Goal: Information Seeking & Learning: Learn about a topic

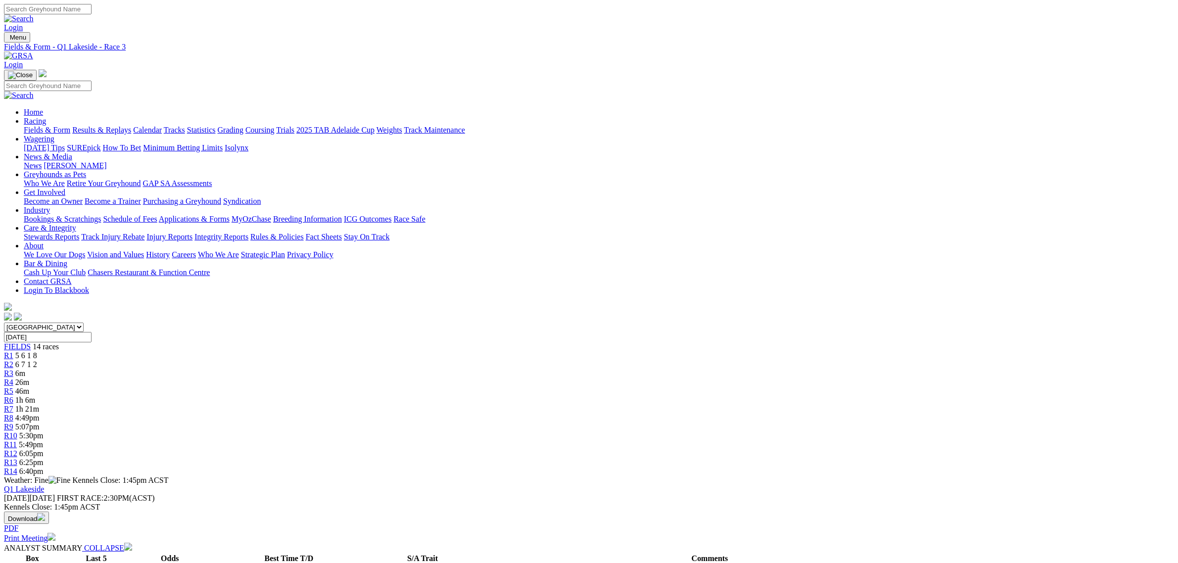
click at [70, 126] on link "Fields & Form" at bounding box center [47, 130] width 46 height 8
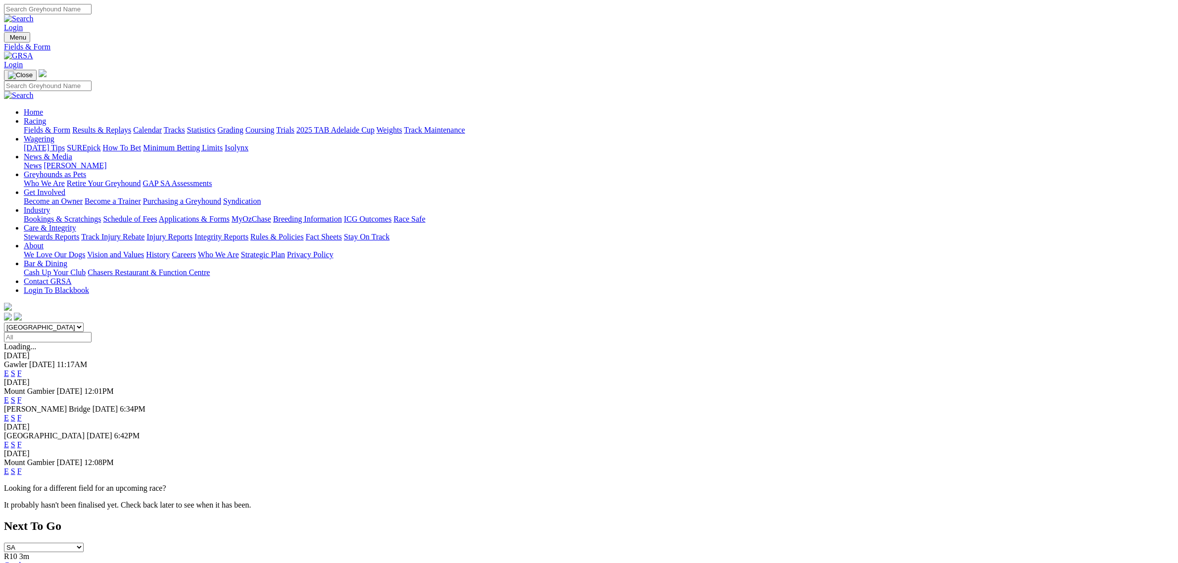
click at [84, 323] on select "South Australia New South Wales Northern Territory Queensland Tasmania Victoria…" at bounding box center [44, 327] width 80 height 9
click at [84, 323] on select "[GEOGRAPHIC_DATA] [GEOGRAPHIC_DATA] [GEOGRAPHIC_DATA] [GEOGRAPHIC_DATA] [GEOGRA…" at bounding box center [44, 327] width 80 height 9
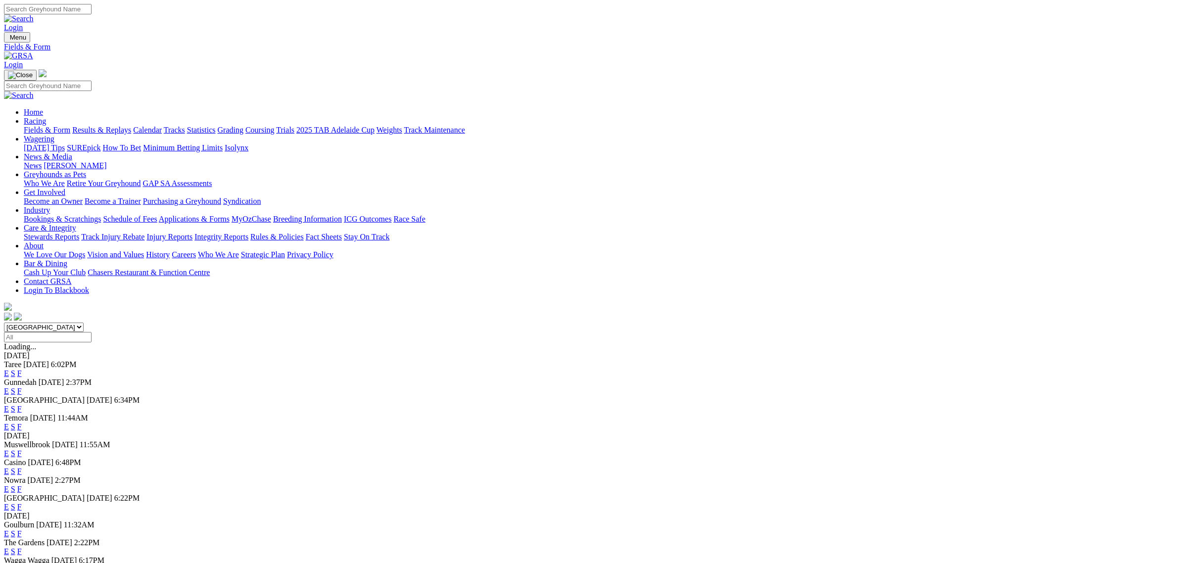
click at [84, 323] on select "[GEOGRAPHIC_DATA] [GEOGRAPHIC_DATA] [GEOGRAPHIC_DATA] [GEOGRAPHIC_DATA] [GEOGRA…" at bounding box center [44, 327] width 80 height 9
select select "QLD"
click at [84, 323] on select "[GEOGRAPHIC_DATA] [GEOGRAPHIC_DATA] [GEOGRAPHIC_DATA] [GEOGRAPHIC_DATA] [GEOGRA…" at bounding box center [44, 327] width 80 height 9
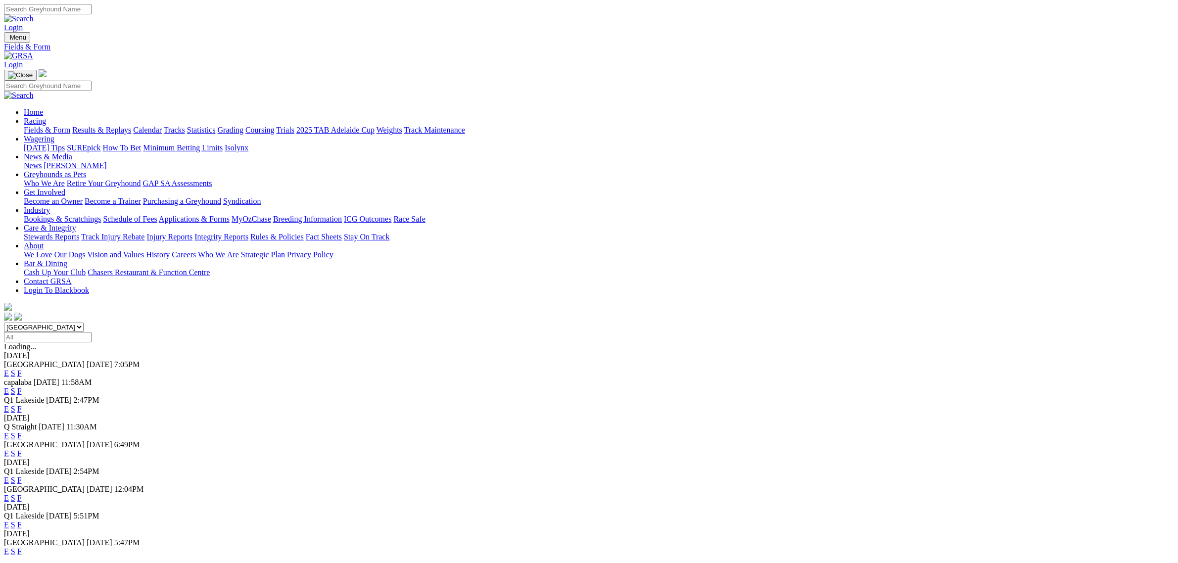
click at [9, 387] on link "E" at bounding box center [6, 391] width 5 height 8
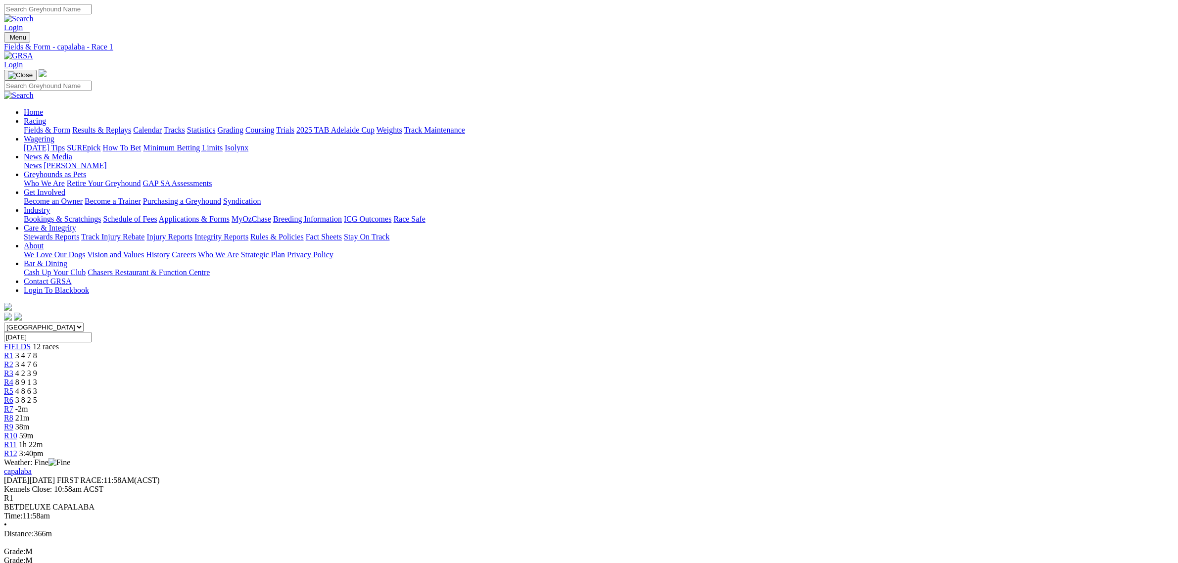
click at [33, 431] on span "59m" at bounding box center [26, 435] width 14 height 8
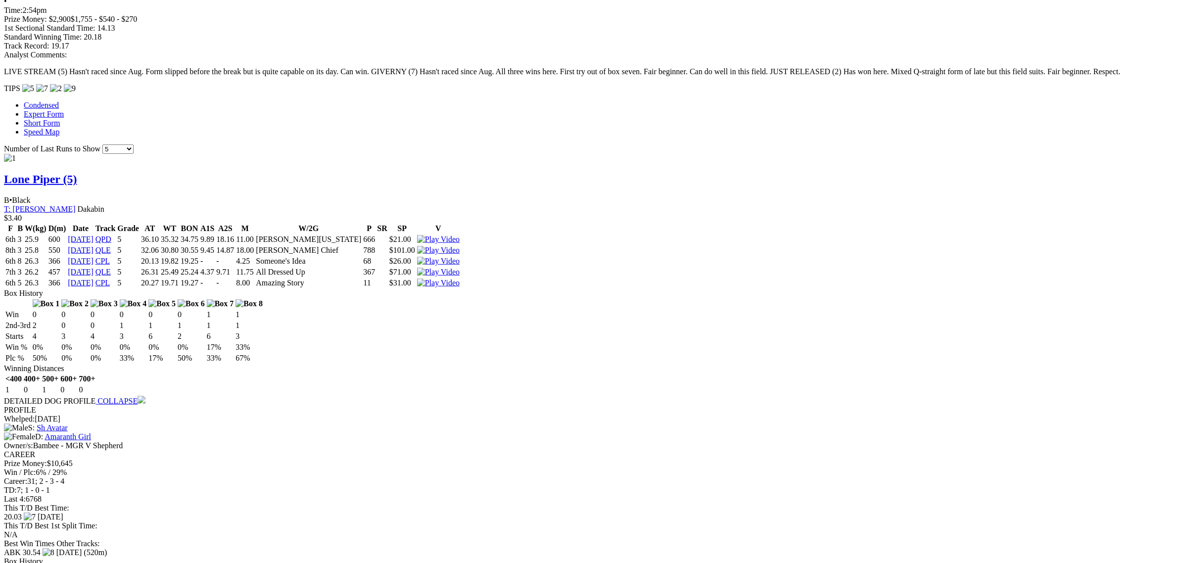
scroll to position [1422, 0]
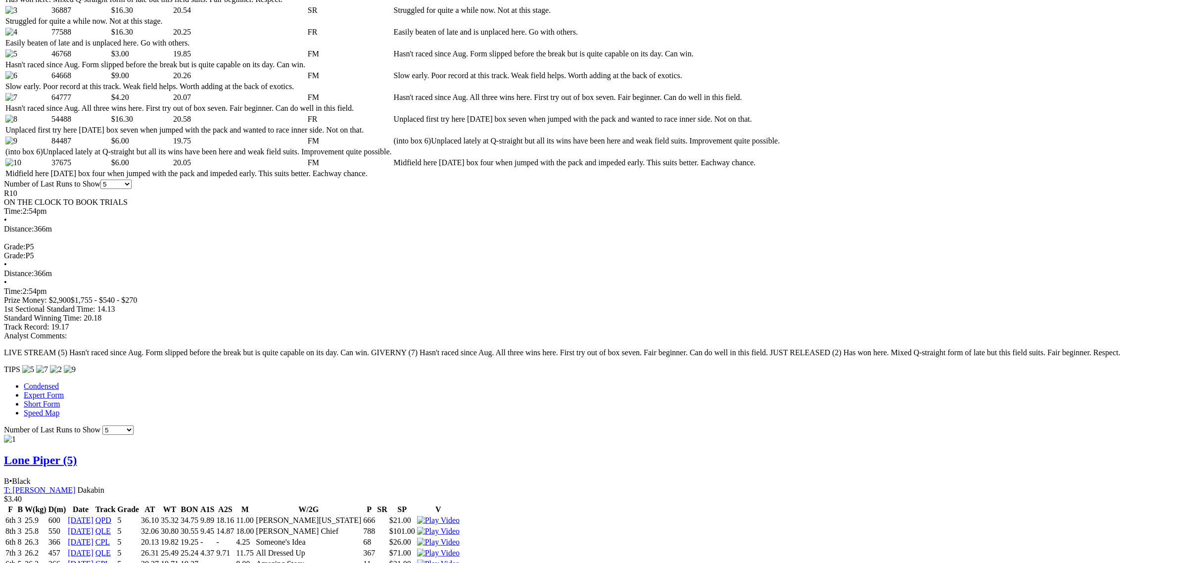
scroll to position [0, 0]
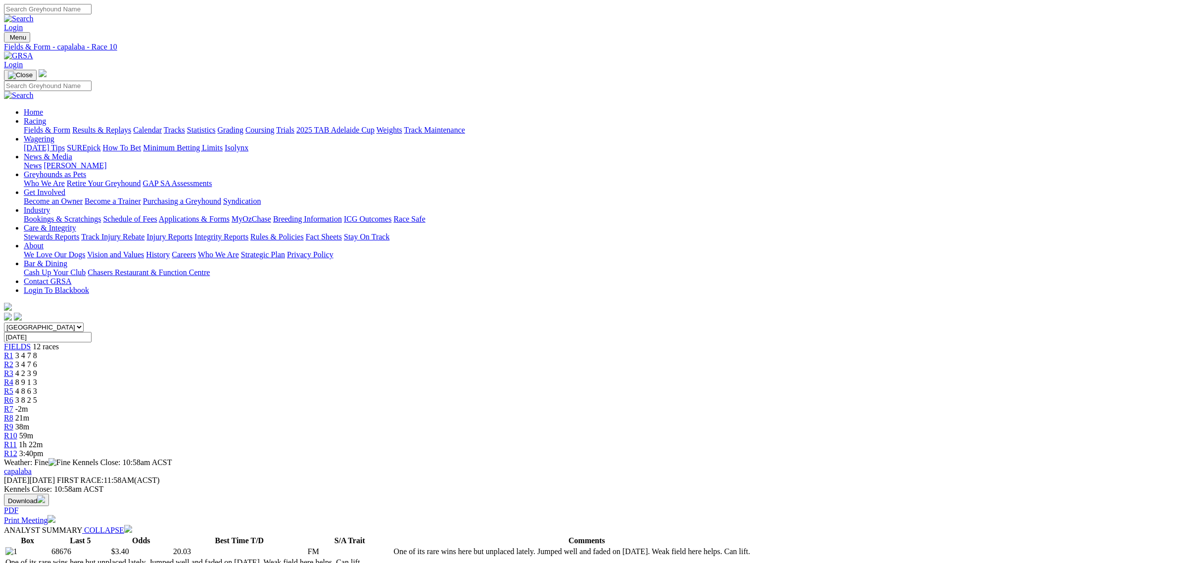
click at [70, 126] on link "Fields & Form" at bounding box center [47, 130] width 46 height 8
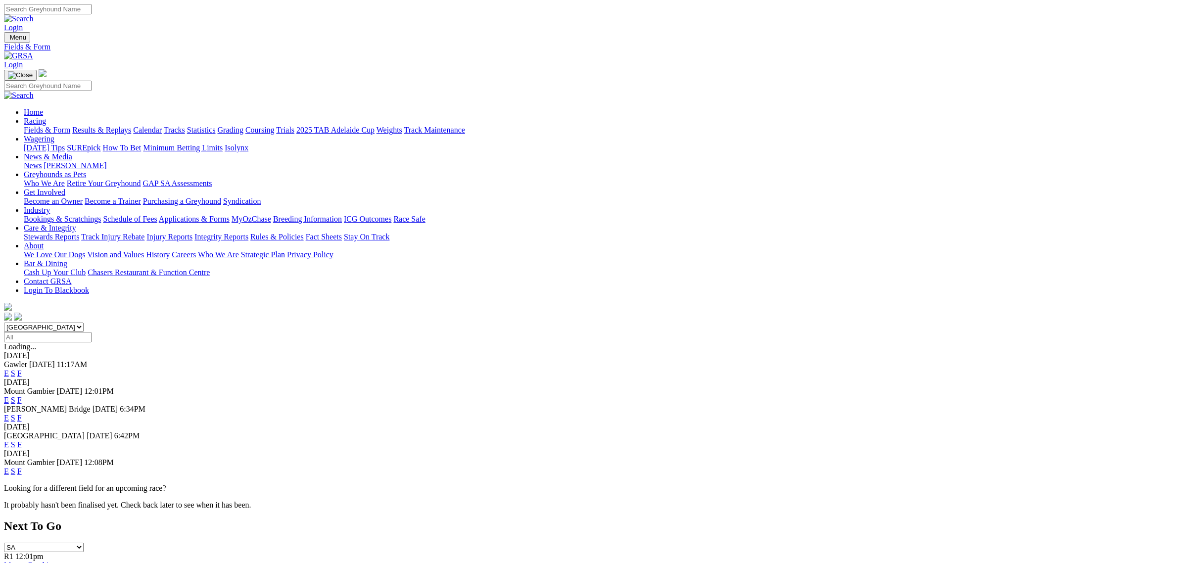
click at [84, 323] on select "[GEOGRAPHIC_DATA] [GEOGRAPHIC_DATA] [GEOGRAPHIC_DATA] [GEOGRAPHIC_DATA] [GEOGRA…" at bounding box center [44, 327] width 80 height 9
select select "QLD"
click at [84, 323] on select "[GEOGRAPHIC_DATA] [GEOGRAPHIC_DATA] [GEOGRAPHIC_DATA] [GEOGRAPHIC_DATA] [GEOGRA…" at bounding box center [44, 327] width 80 height 9
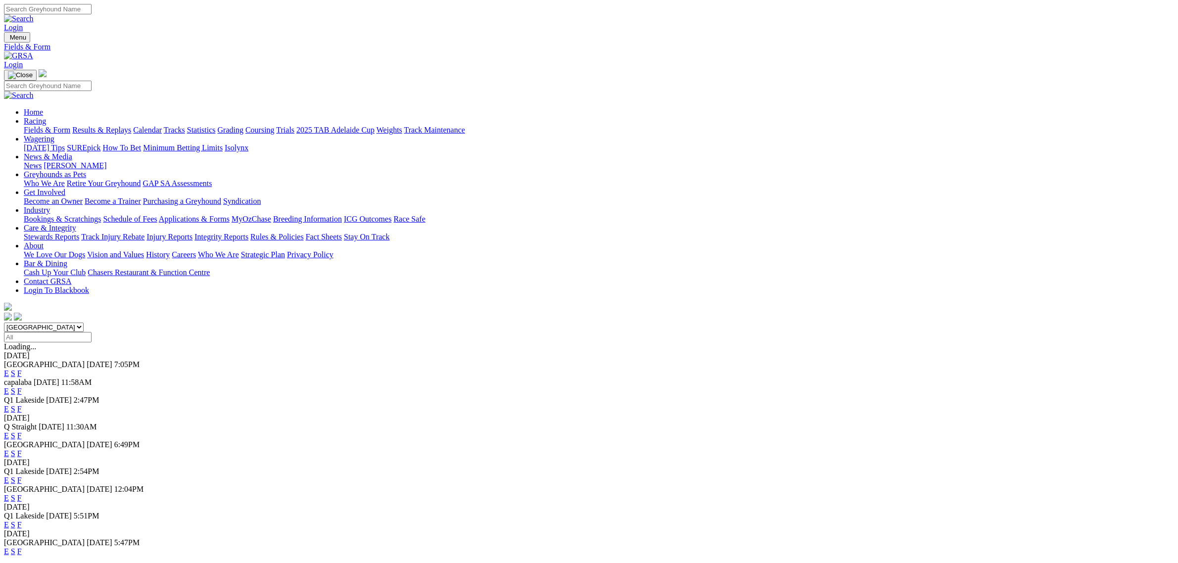
click at [9, 387] on link "E" at bounding box center [6, 391] width 5 height 8
click at [9, 405] on link "E" at bounding box center [6, 409] width 5 height 8
